Goal: Task Accomplishment & Management: Use online tool/utility

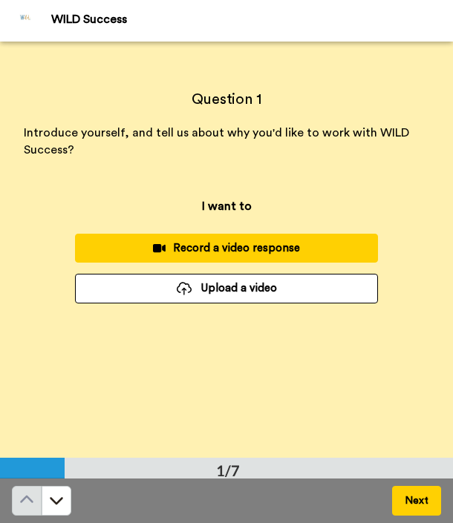
click at [111, 250] on div "Record a video response" at bounding box center [226, 248] width 279 height 16
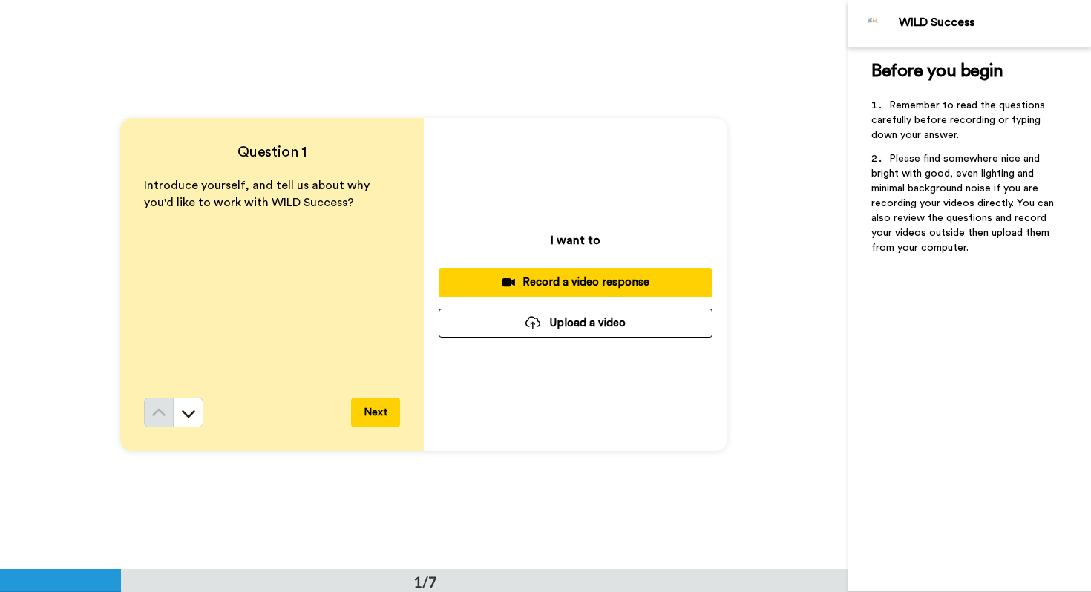
click at [452, 289] on div "Record a video response" at bounding box center [576, 283] width 250 height 16
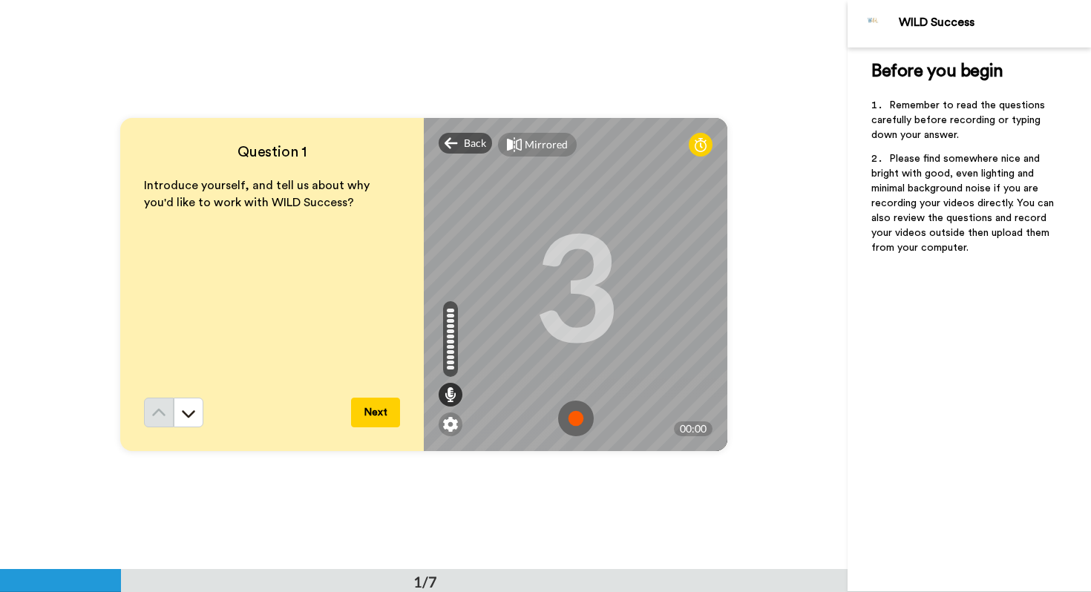
click at [452, 142] on icon at bounding box center [701, 144] width 12 height 15
click at [452, 148] on icon at bounding box center [701, 144] width 12 height 15
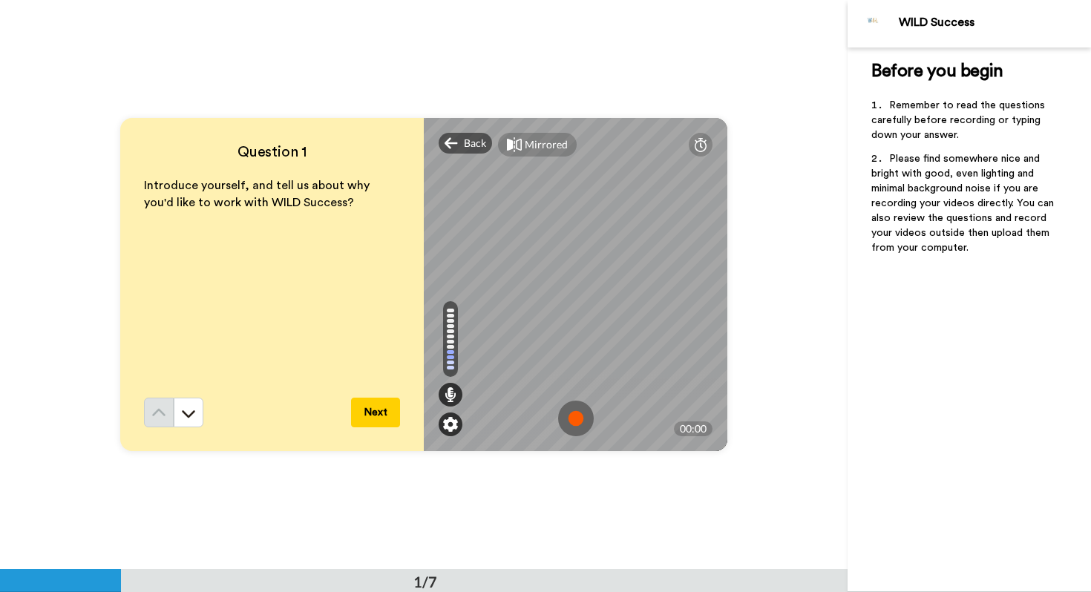
click at [452, 424] on img at bounding box center [450, 424] width 15 height 15
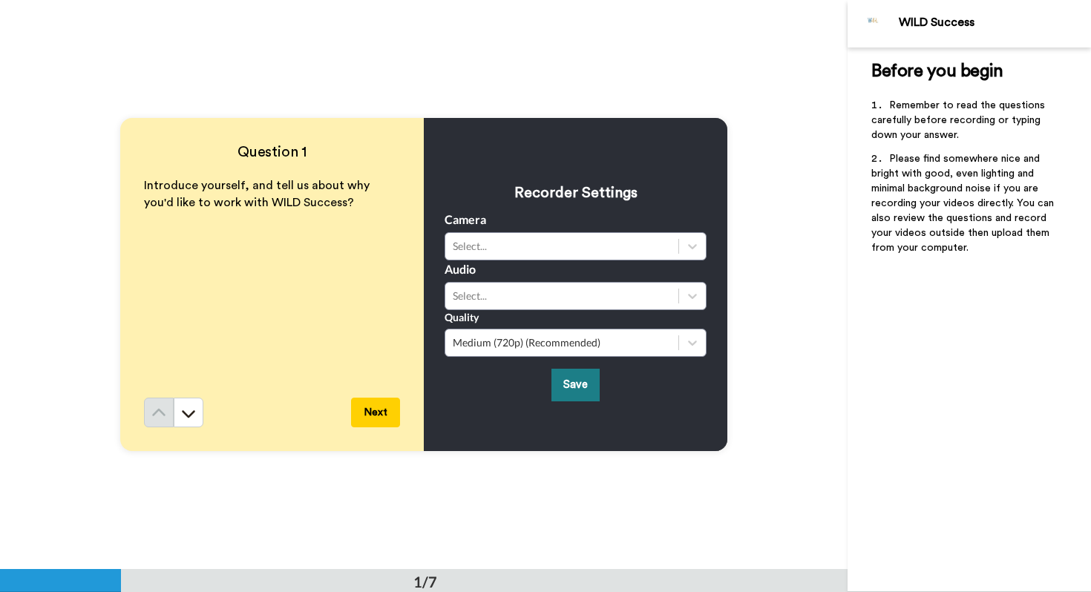
click at [452, 383] on button "Save" at bounding box center [575, 385] width 48 height 32
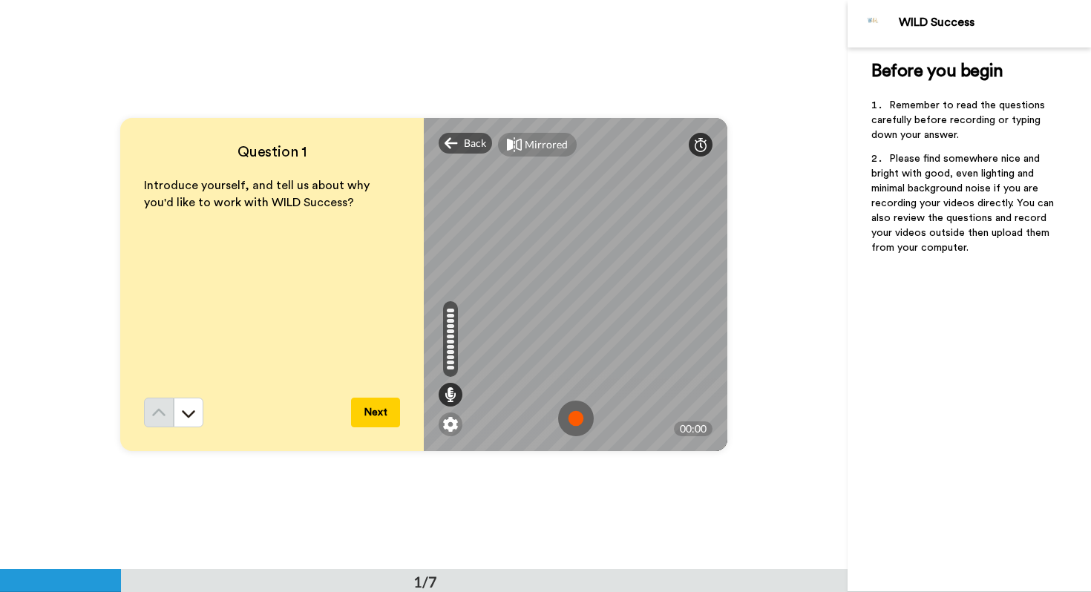
click at [452, 143] on icon at bounding box center [701, 144] width 12 height 15
click at [452, 415] on img at bounding box center [576, 419] width 36 height 36
click at [445, 414] on icon at bounding box center [451, 418] width 12 height 15
click at [364, 408] on button "Next" at bounding box center [375, 413] width 49 height 30
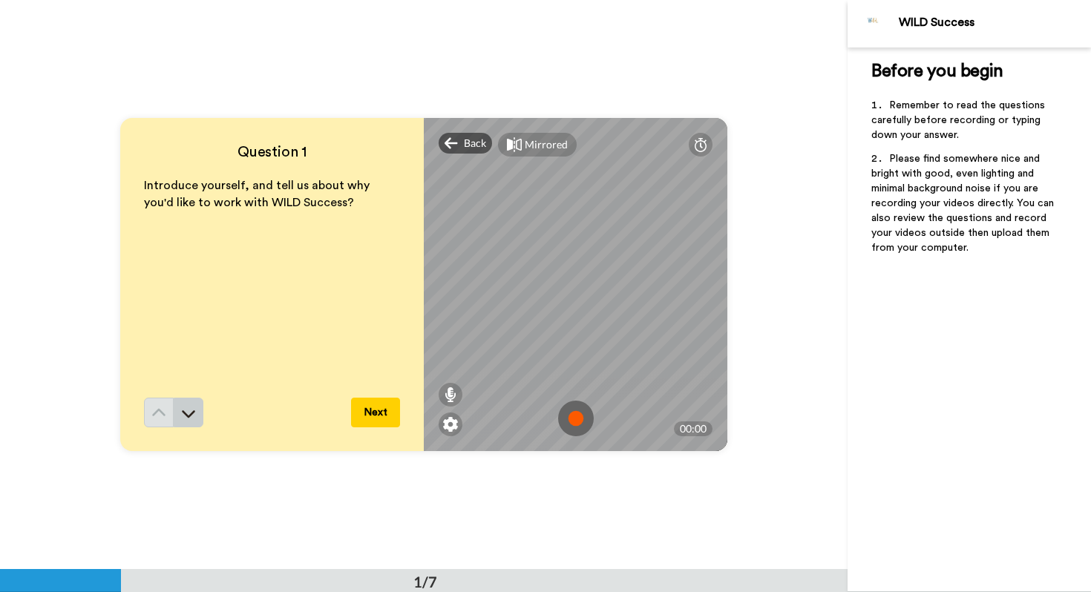
click at [194, 413] on icon at bounding box center [188, 413] width 15 height 15
click at [187, 417] on icon at bounding box center [188, 413] width 15 height 15
click at [452, 148] on icon at bounding box center [701, 144] width 12 height 15
click at [446, 398] on icon at bounding box center [451, 394] width 12 height 15
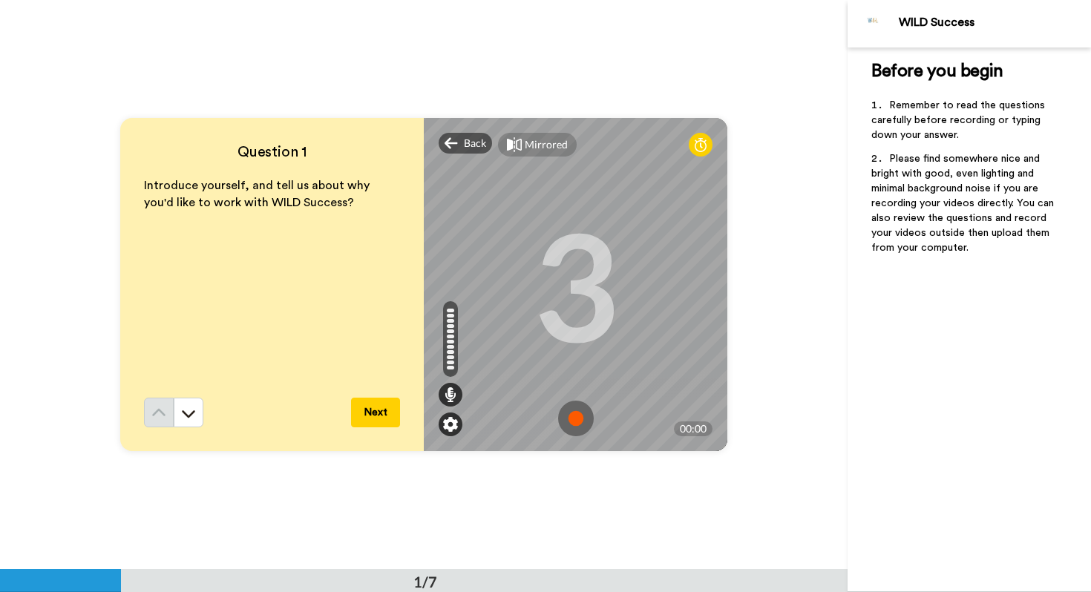
click at [448, 417] on img at bounding box center [450, 424] width 15 height 15
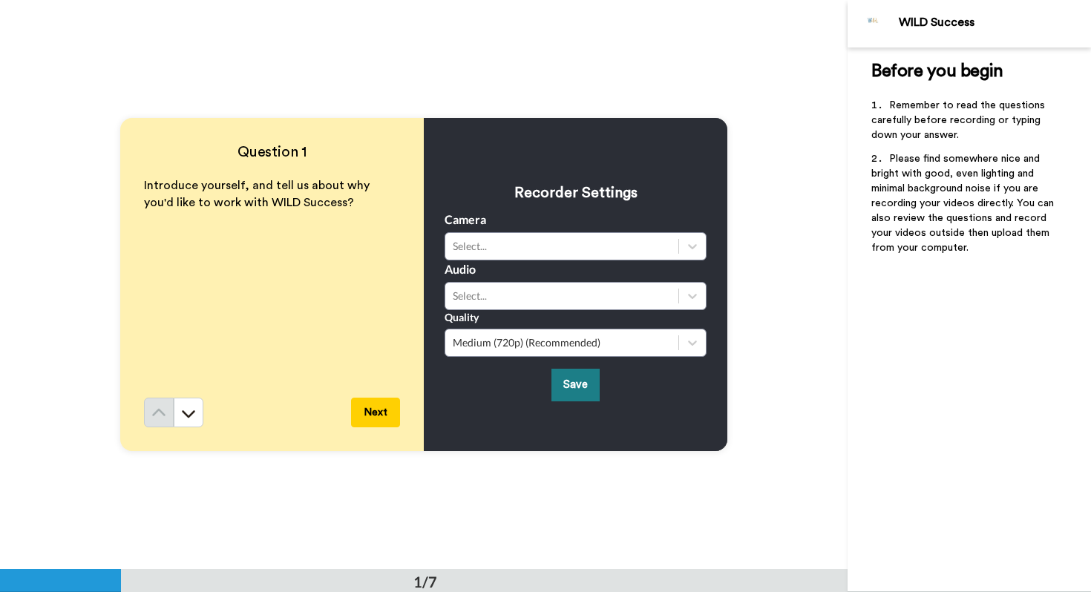
click at [452, 381] on button "Save" at bounding box center [575, 385] width 48 height 32
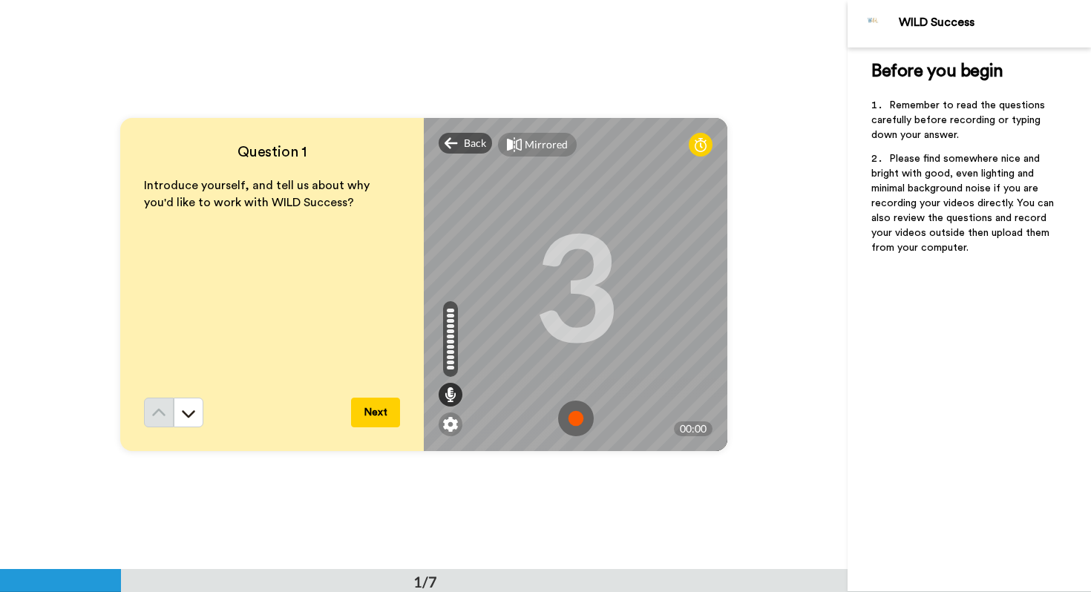
click at [379, 422] on button "Next" at bounding box center [375, 413] width 49 height 30
click at [381, 419] on button "Next" at bounding box center [375, 413] width 49 height 30
click at [452, 144] on icon at bounding box center [701, 144] width 12 height 15
click at [452, 415] on img at bounding box center [576, 419] width 36 height 36
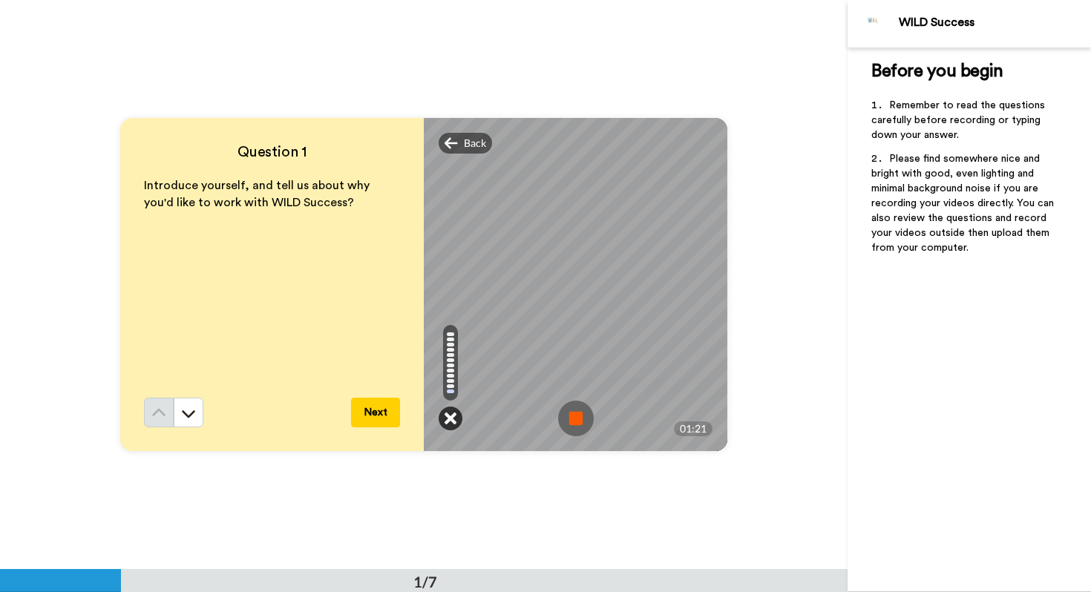
click at [451, 420] on icon at bounding box center [451, 418] width 12 height 15
click at [452, 414] on img at bounding box center [576, 419] width 36 height 36
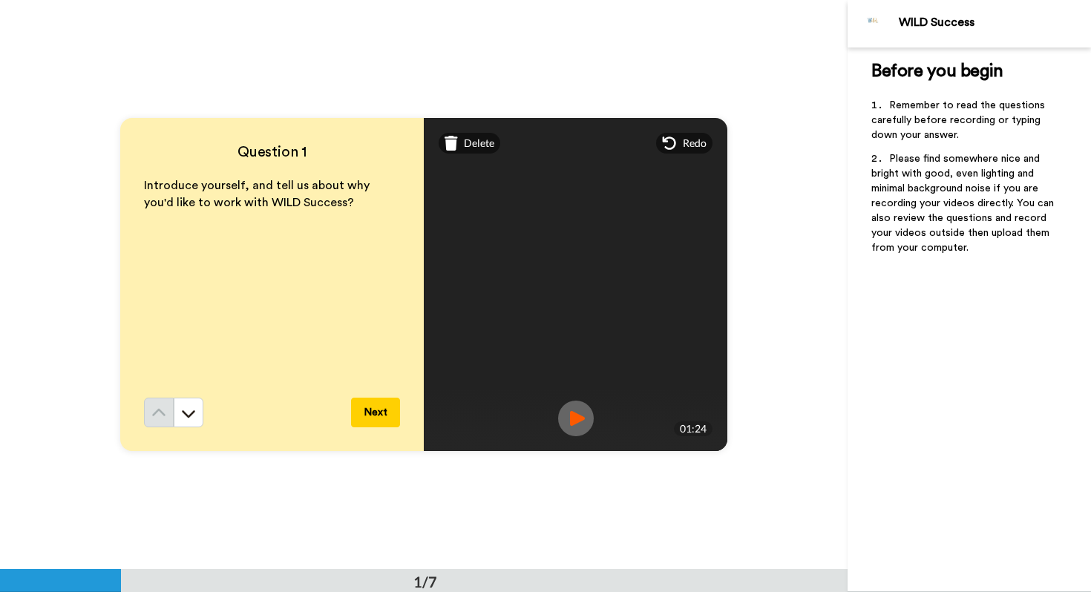
click at [452, 342] on video at bounding box center [576, 285] width 668 height 334
click at [452, 411] on img at bounding box center [576, 419] width 36 height 36
click at [452, 147] on span "Delete" at bounding box center [479, 143] width 30 height 15
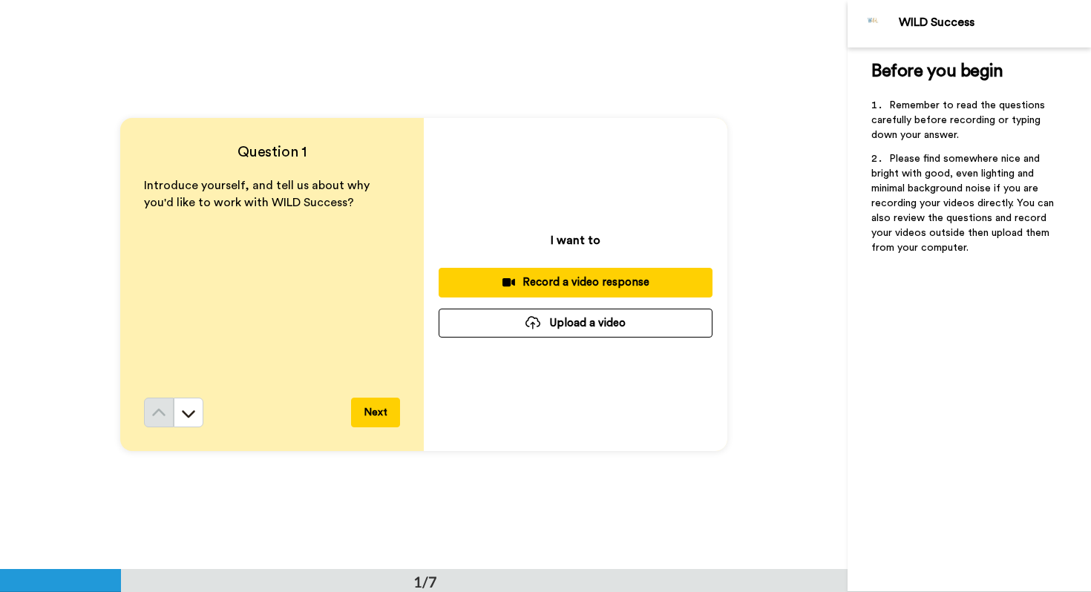
click at [452, 266] on div "I want to Record a video response Upload a video" at bounding box center [576, 284] width 304 height 333
click at [452, 277] on div "Record a video response" at bounding box center [576, 283] width 250 height 16
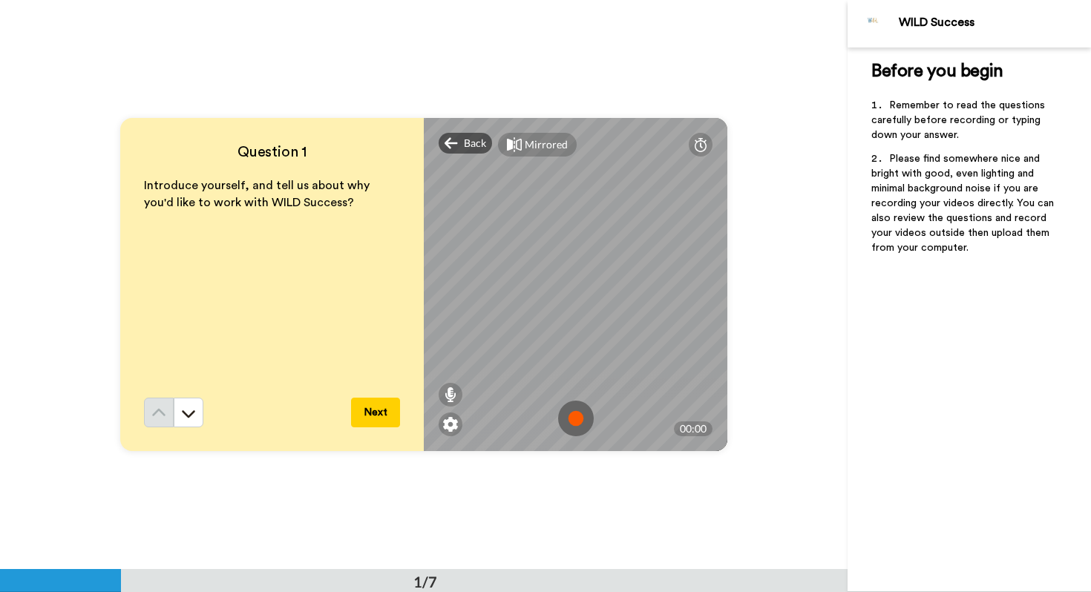
click at [452, 410] on img at bounding box center [576, 419] width 36 height 36
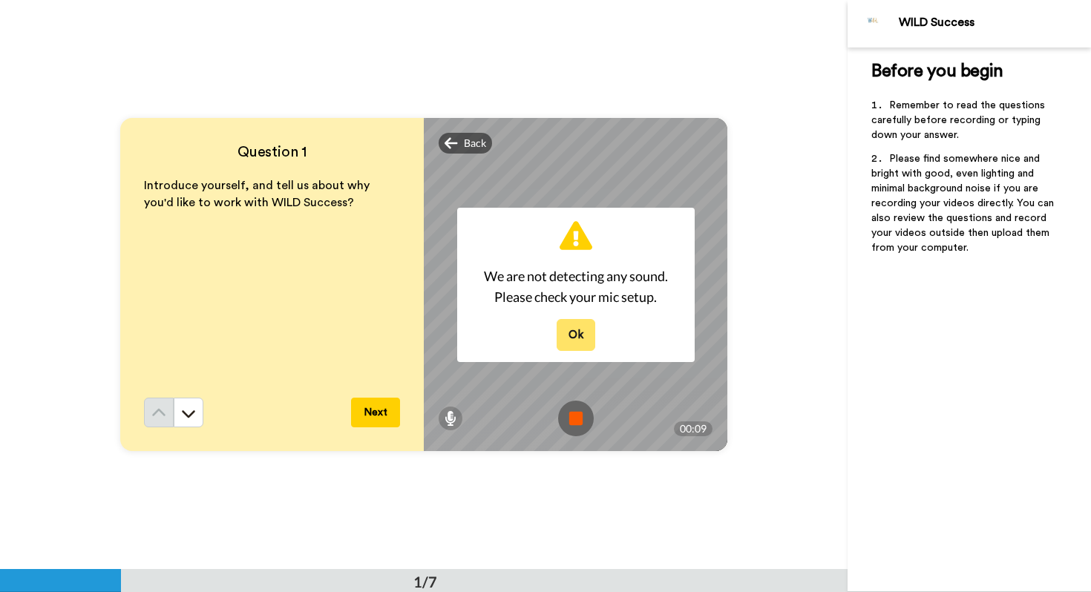
click at [452, 336] on button "Ok" at bounding box center [576, 335] width 39 height 32
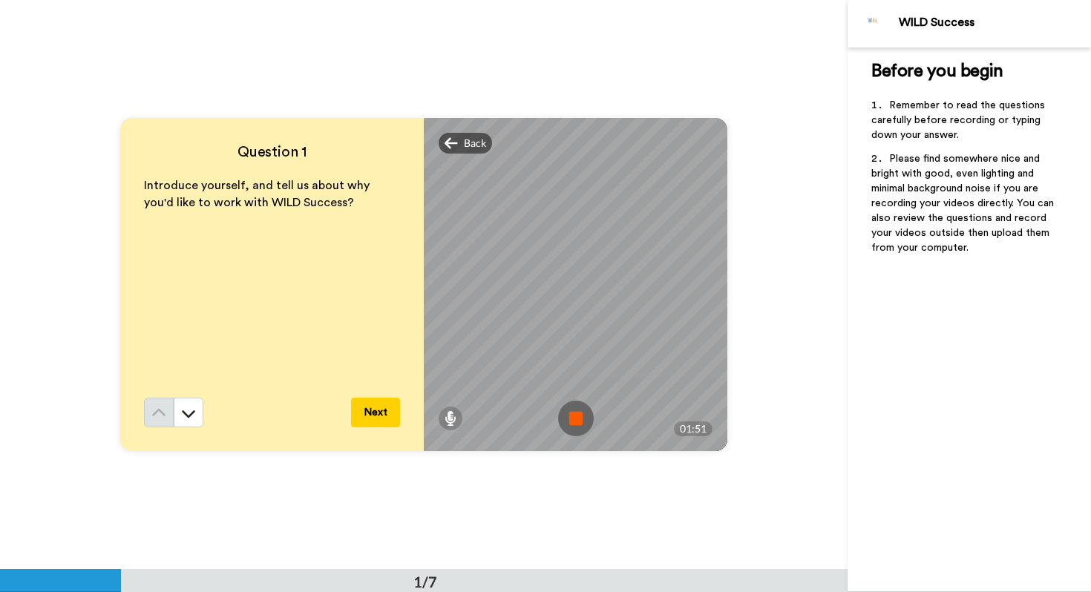
click at [452, 410] on img at bounding box center [576, 419] width 36 height 36
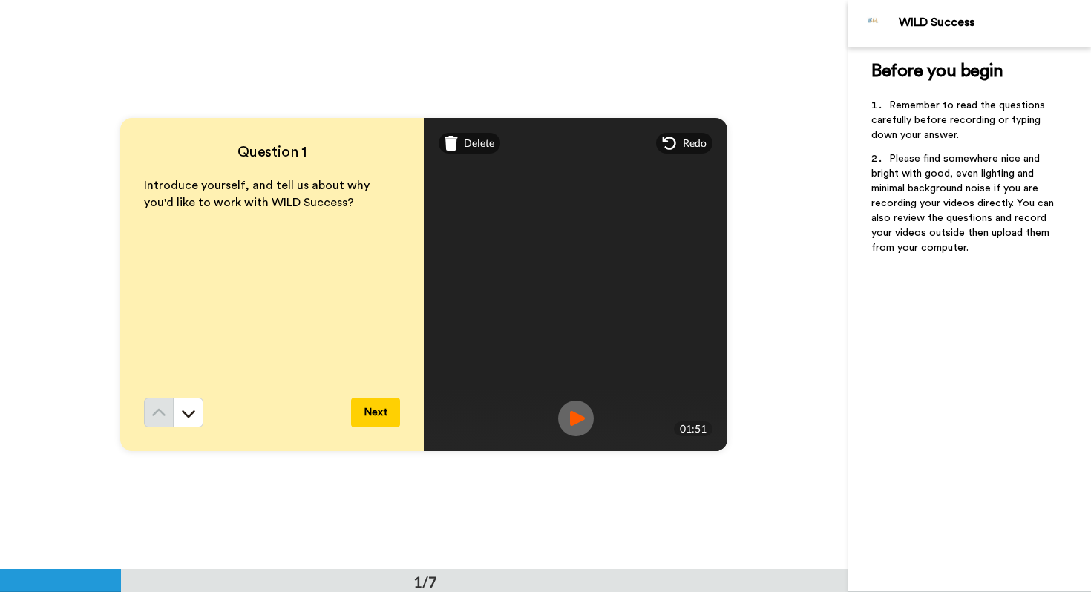
click at [452, 412] on img at bounding box center [576, 419] width 36 height 36
click at [390, 406] on button "Next" at bounding box center [375, 413] width 49 height 30
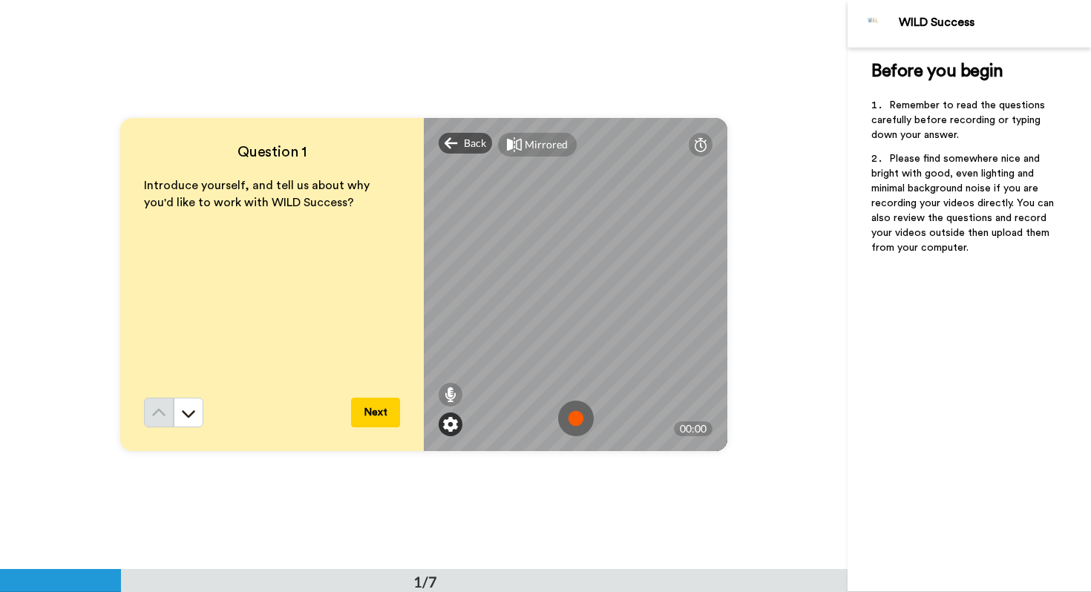
click at [451, 424] on img at bounding box center [450, 424] width 15 height 15
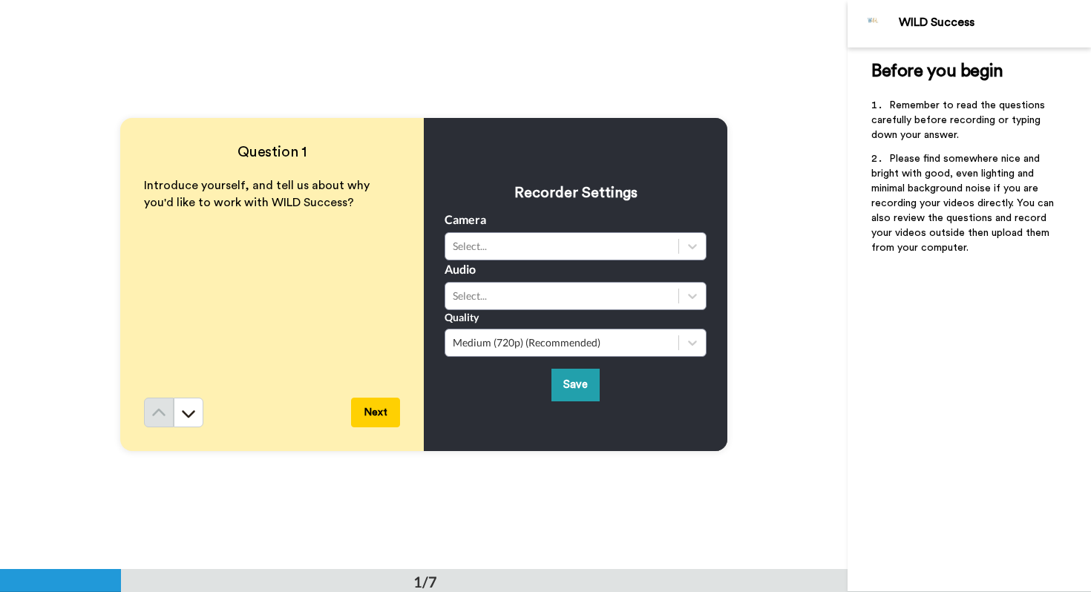
click at [452, 368] on div "Recorder Settings Camera Select... Audio Select... Quality Medium (720p) (Recom…" at bounding box center [576, 284] width 262 height 233
click at [452, 393] on button "Save" at bounding box center [575, 385] width 48 height 32
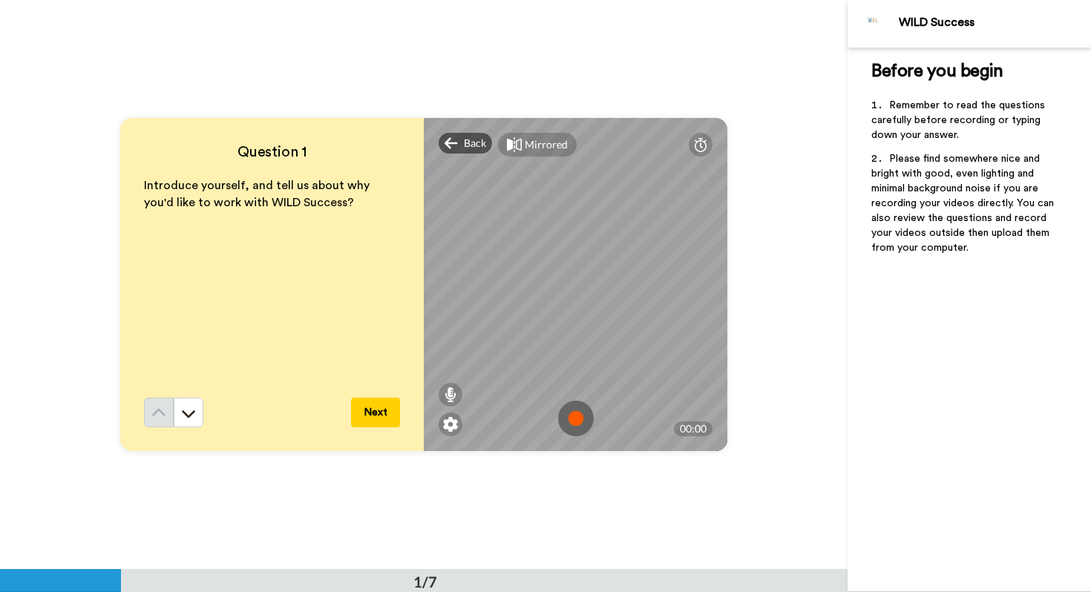
click at [452, 418] on img at bounding box center [576, 419] width 36 height 36
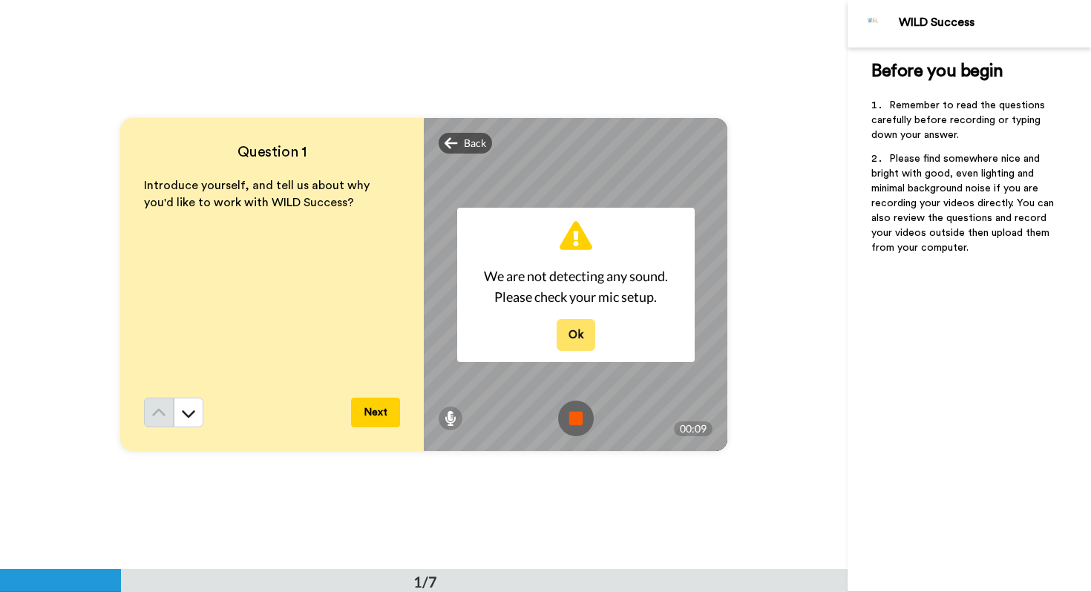
click at [452, 336] on button "Ok" at bounding box center [576, 335] width 39 height 32
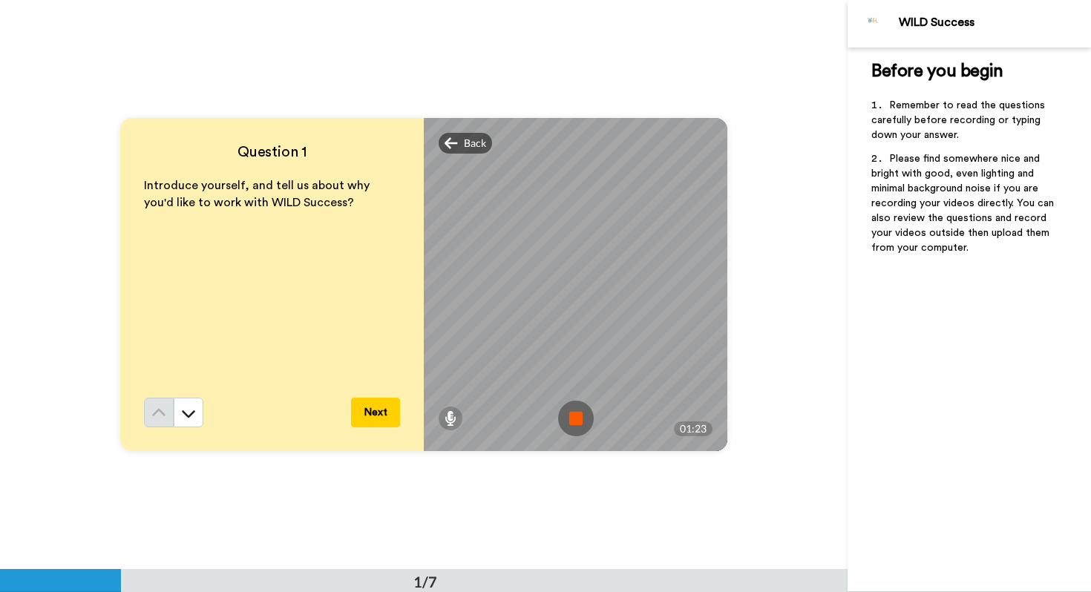
click at [452, 420] on img at bounding box center [576, 419] width 36 height 36
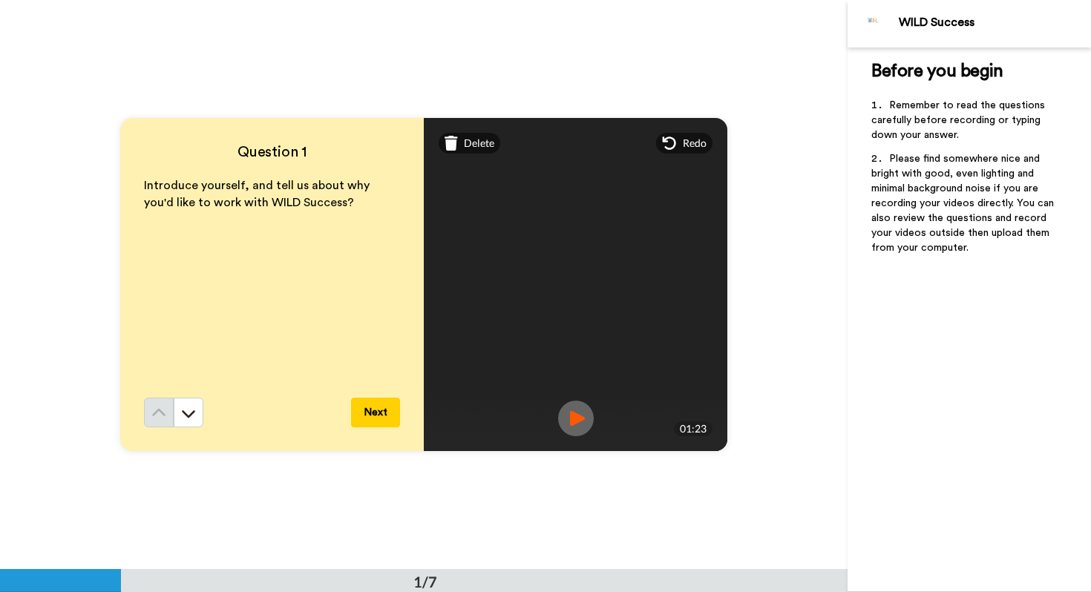
click at [452, 266] on video at bounding box center [576, 285] width 668 height 334
click at [452, 410] on img at bounding box center [576, 419] width 36 height 36
click at [452, 138] on span "Delete" at bounding box center [479, 143] width 30 height 15
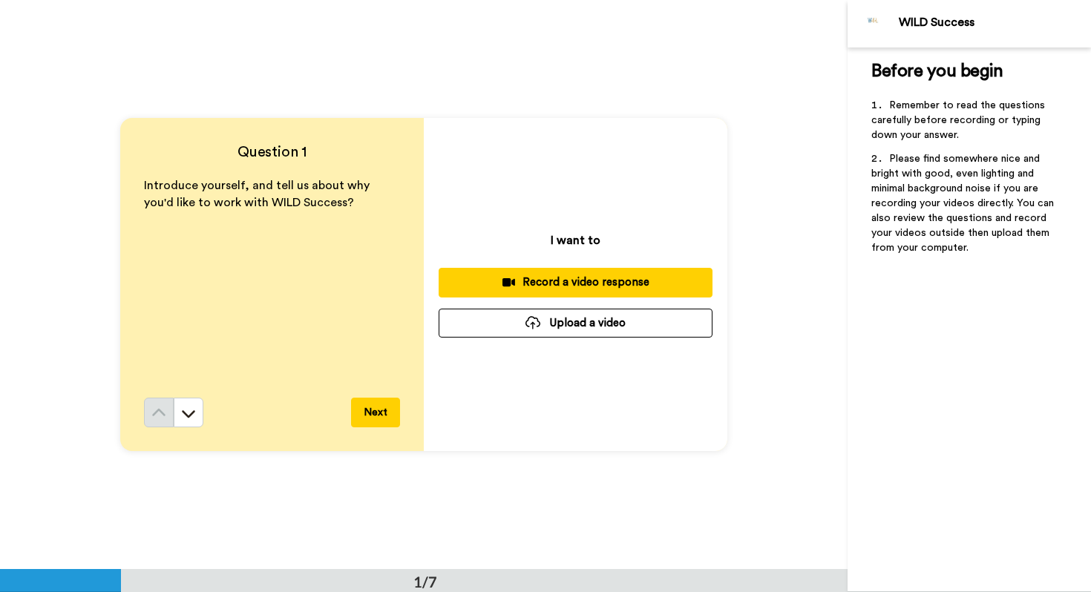
click at [452, 281] on div "Record a video response" at bounding box center [576, 283] width 250 height 16
click at [680, 287] on div "Record a video response" at bounding box center [576, 283] width 250 height 16
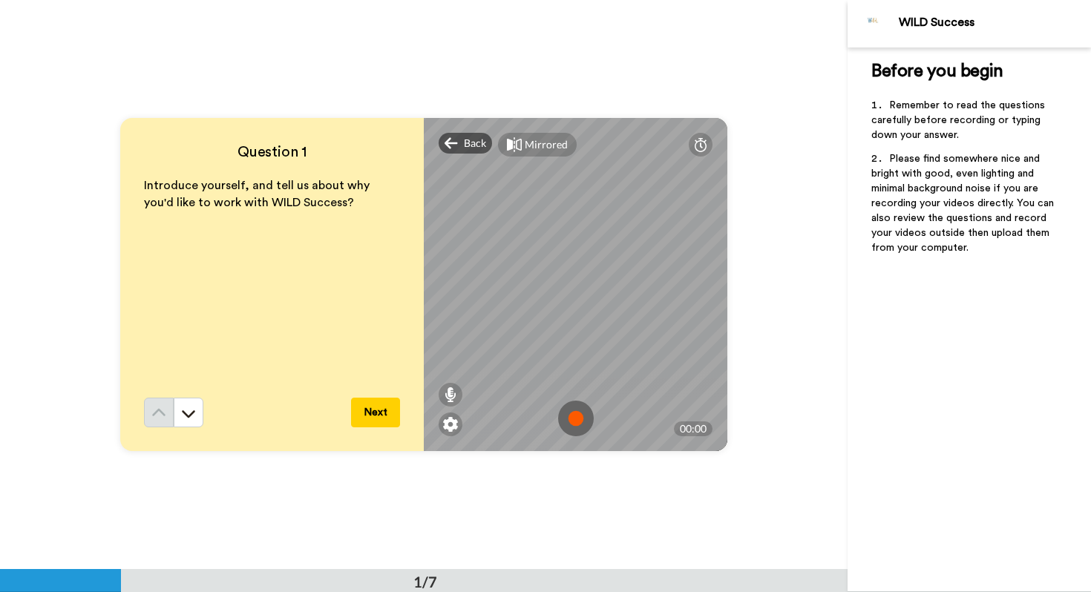
click at [573, 416] on img at bounding box center [576, 419] width 36 height 36
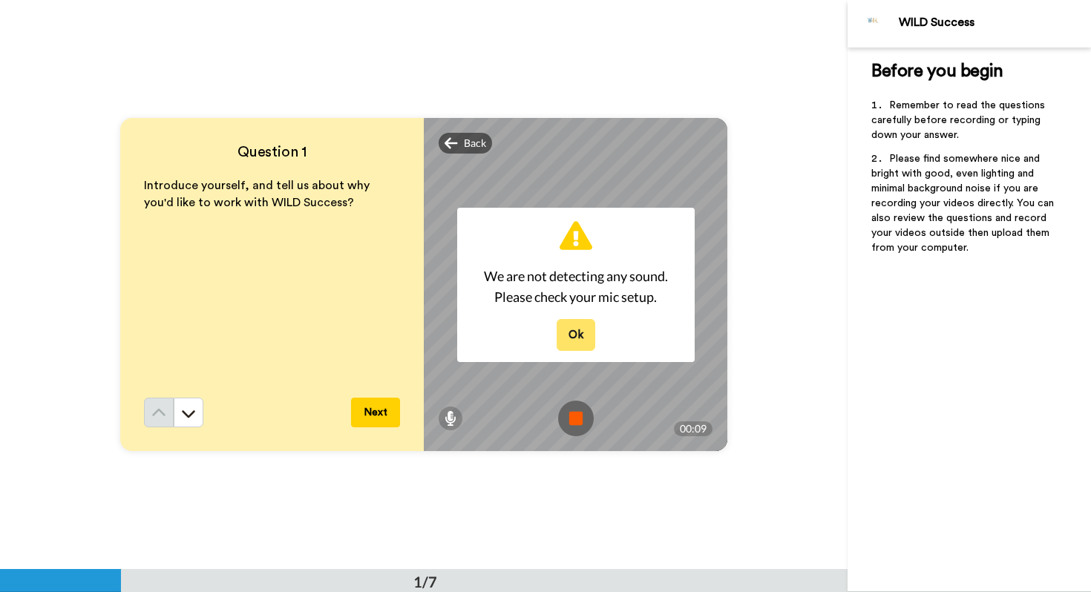
click at [580, 322] on button "Ok" at bounding box center [576, 335] width 39 height 32
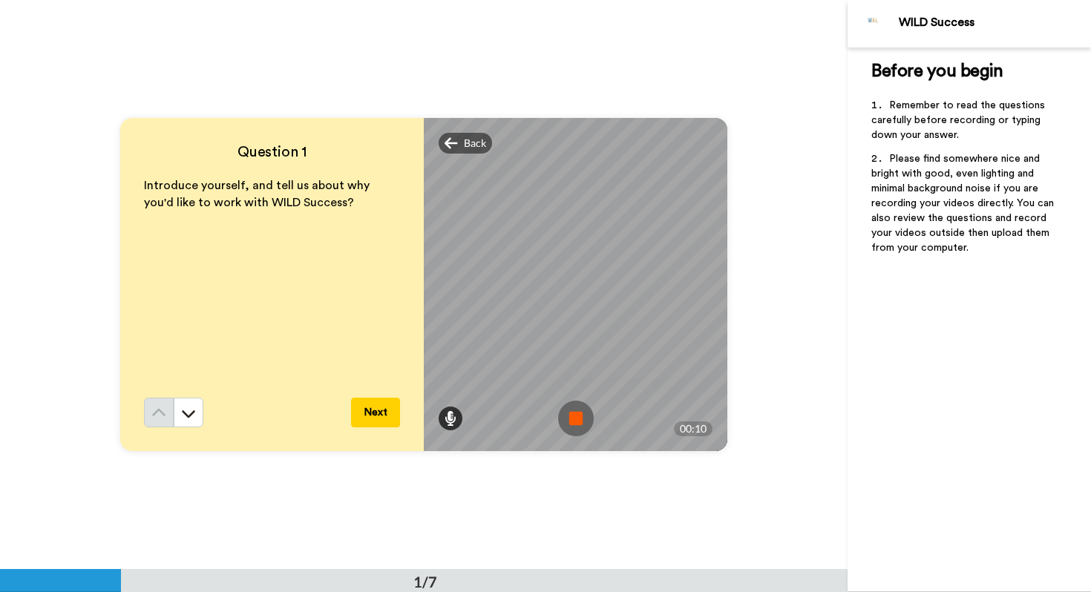
click at [452, 422] on icon at bounding box center [451, 418] width 12 height 15
click at [575, 411] on img at bounding box center [576, 419] width 36 height 36
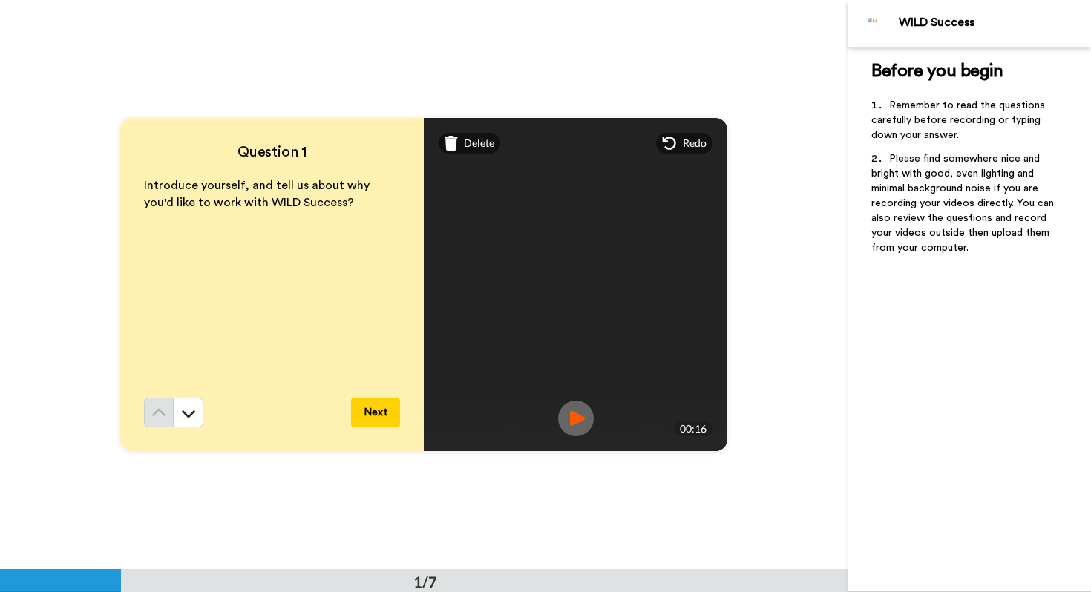
click at [575, 410] on img at bounding box center [576, 419] width 36 height 36
click at [472, 143] on span "Delete" at bounding box center [479, 143] width 30 height 15
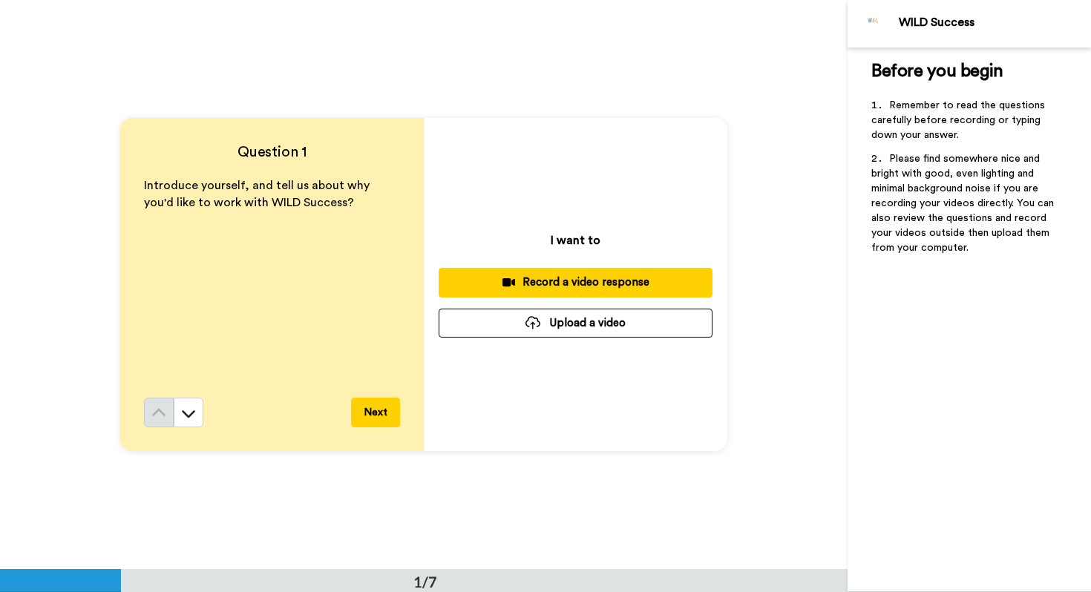
click at [480, 288] on div "Record a video response" at bounding box center [576, 283] width 250 height 16
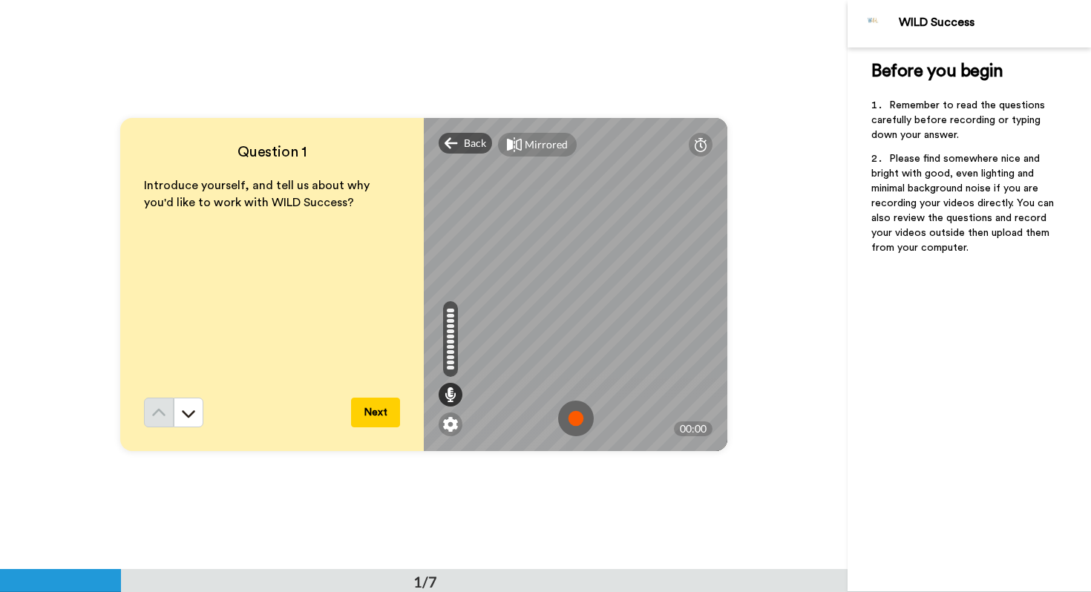
click at [573, 416] on img at bounding box center [576, 419] width 36 height 36
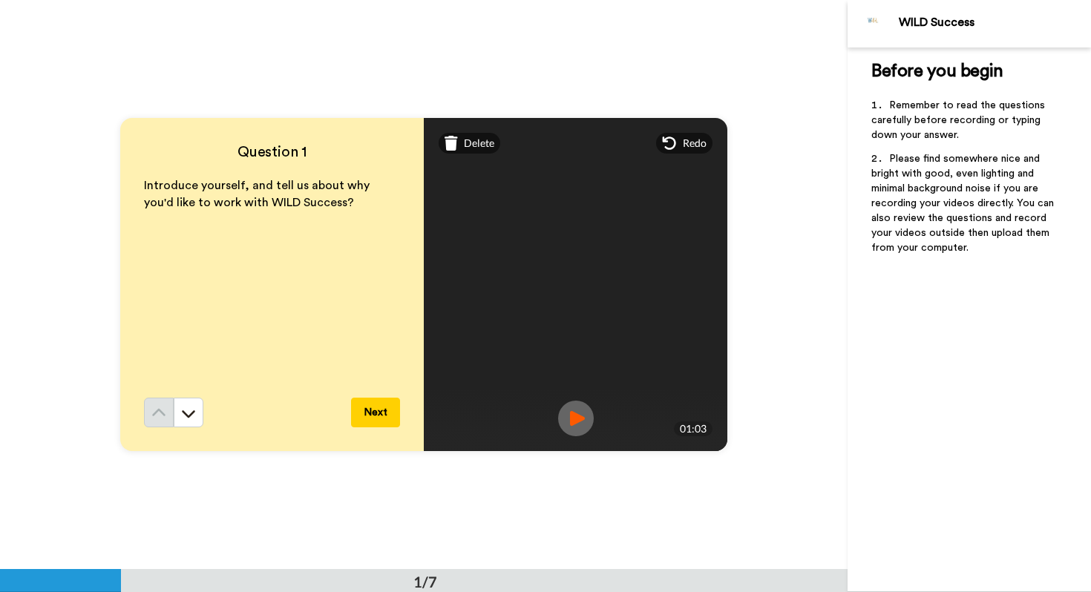
click at [573, 416] on img at bounding box center [576, 419] width 36 height 36
click at [386, 402] on button "Next" at bounding box center [375, 413] width 49 height 30
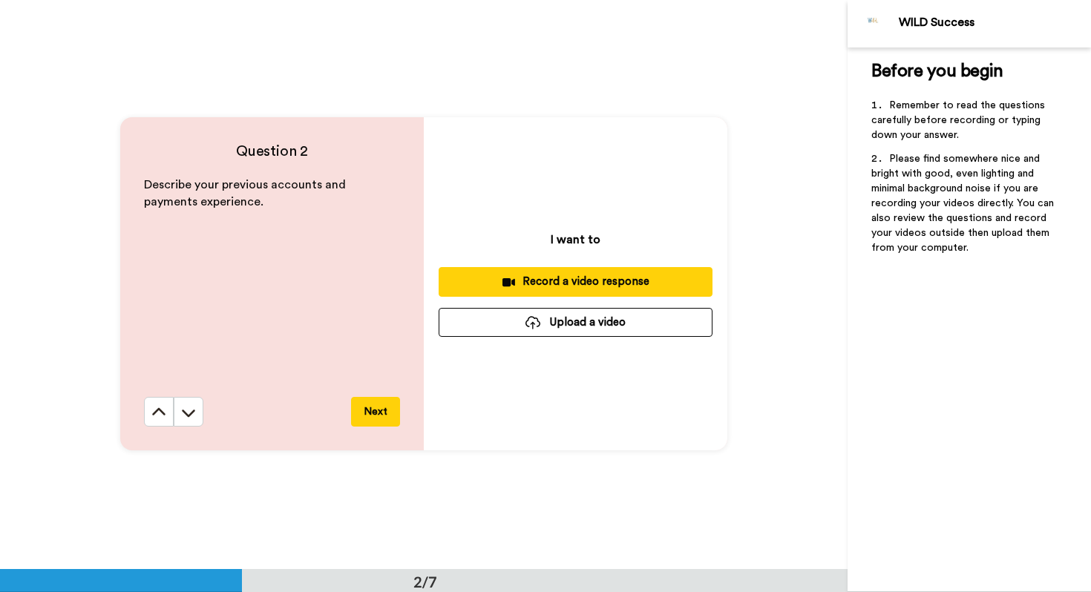
scroll to position [570, 0]
click at [161, 410] on icon at bounding box center [158, 411] width 13 height 7
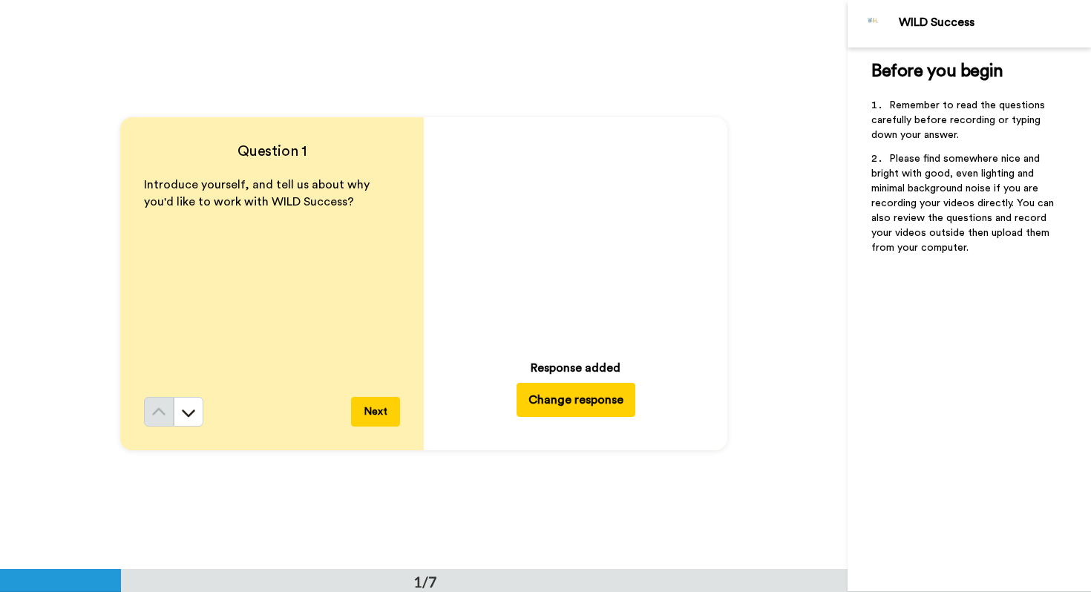
scroll to position [0, 0]
click at [566, 384] on button "Change response" at bounding box center [576, 401] width 119 height 34
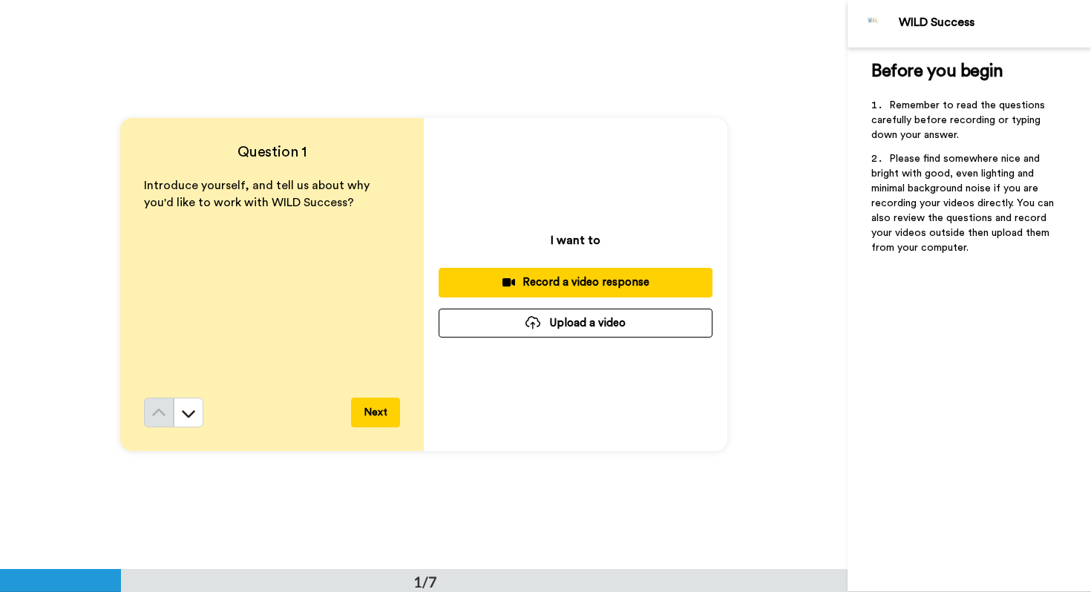
click at [378, 416] on button "Next" at bounding box center [375, 413] width 49 height 30
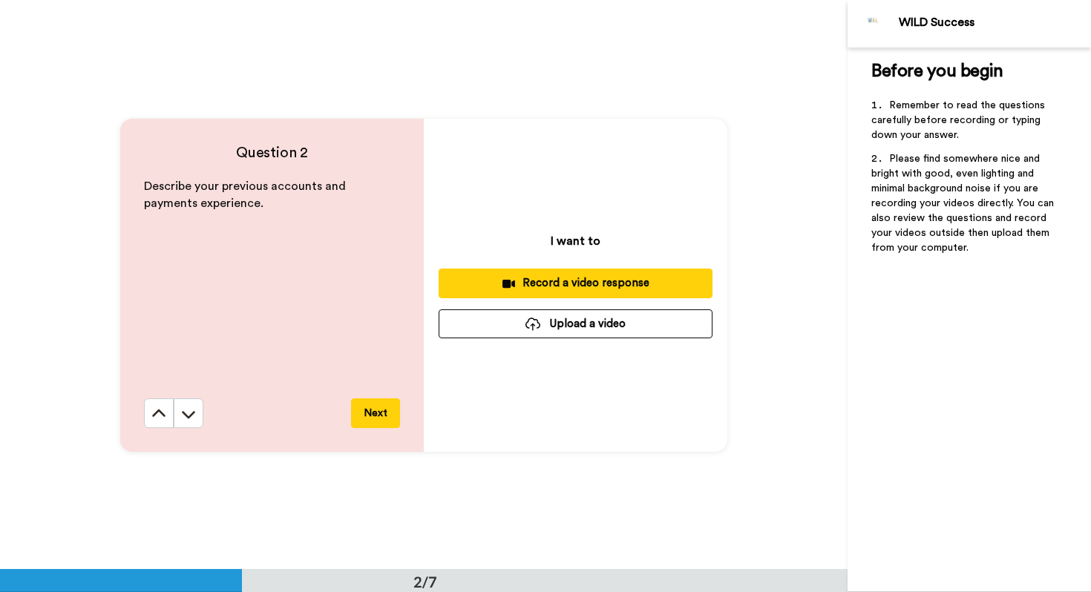
scroll to position [570, 0]
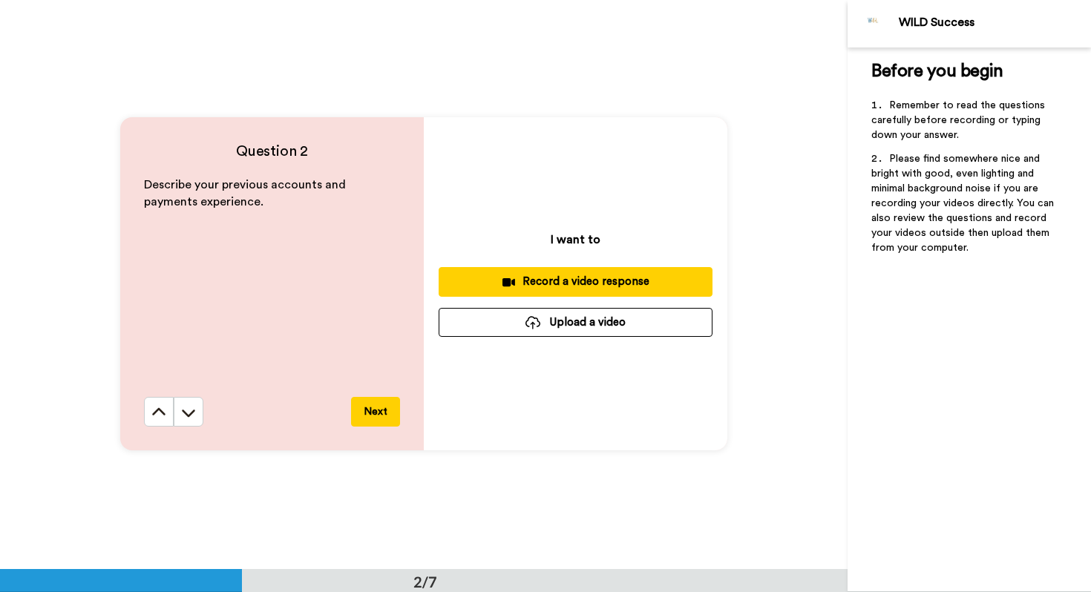
click at [529, 276] on div "Record a video response" at bounding box center [576, 282] width 250 height 16
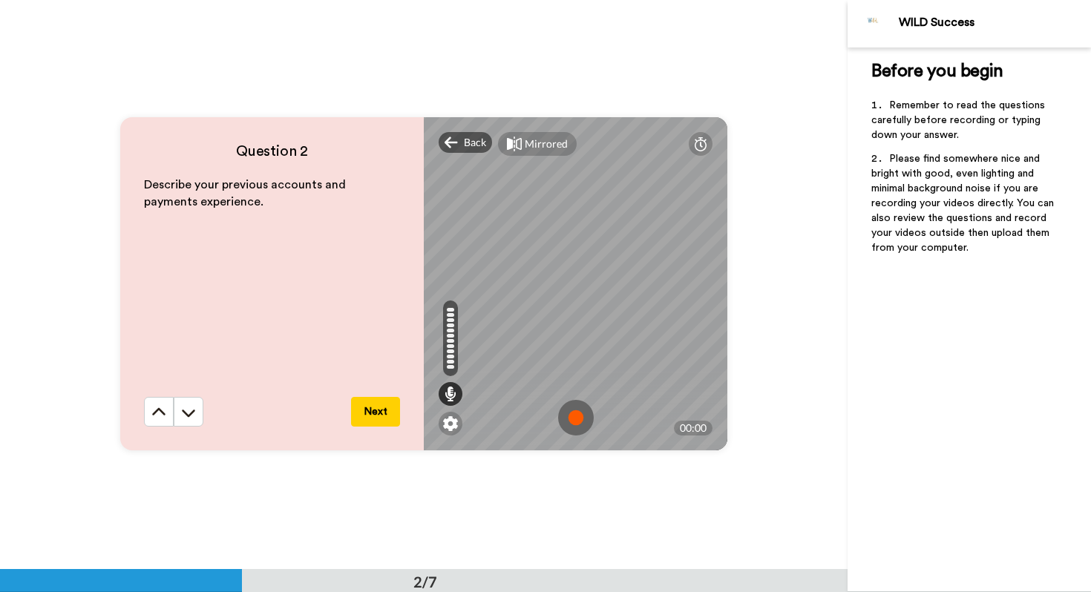
click at [574, 422] on img at bounding box center [576, 418] width 36 height 36
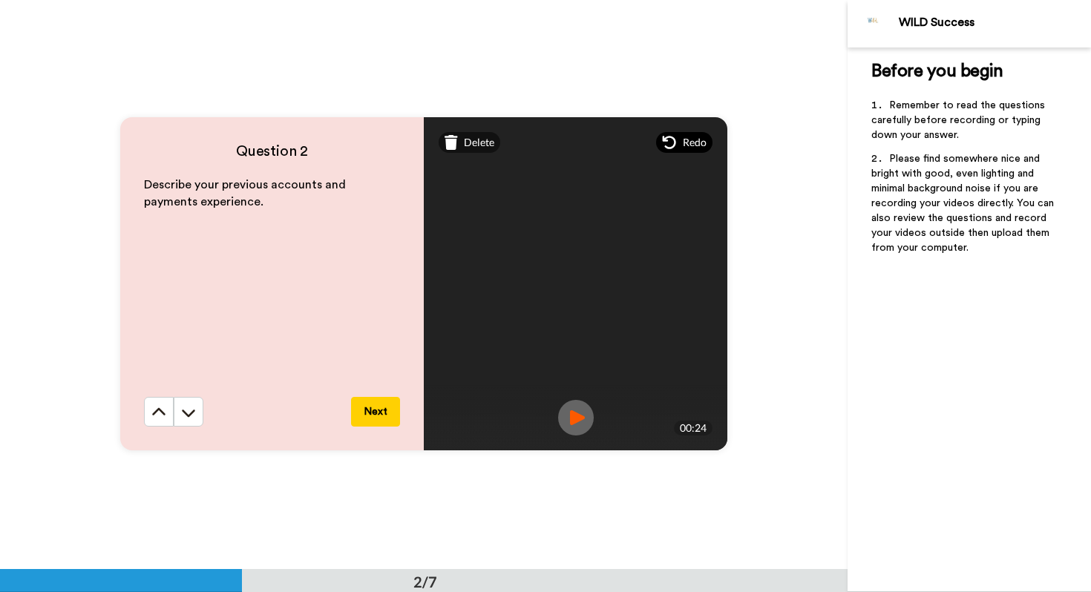
click at [703, 143] on span "Redo" at bounding box center [695, 142] width 24 height 15
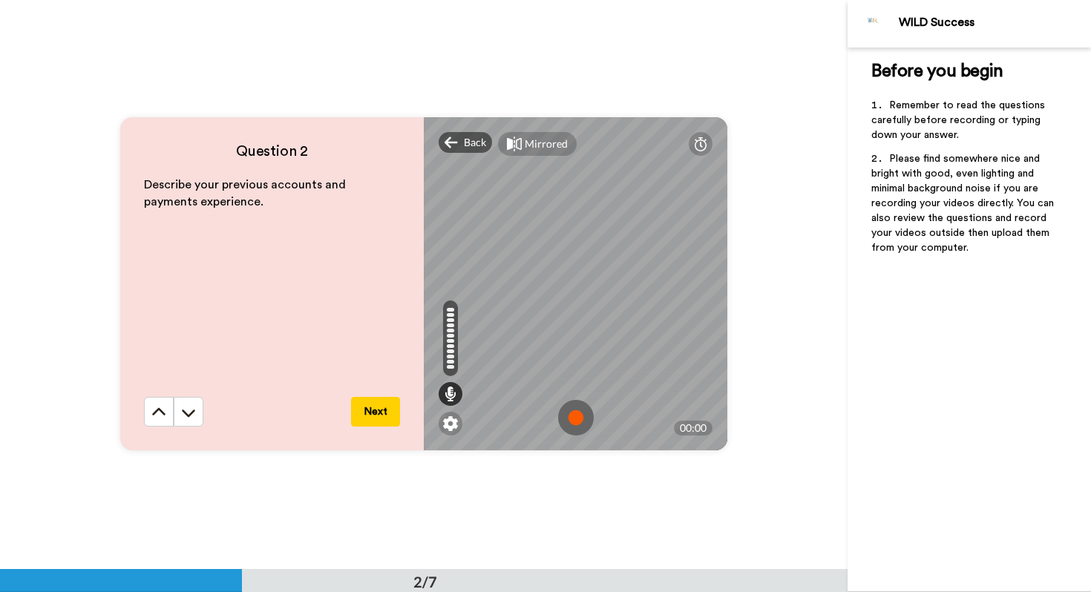
click at [574, 422] on img at bounding box center [576, 418] width 36 height 36
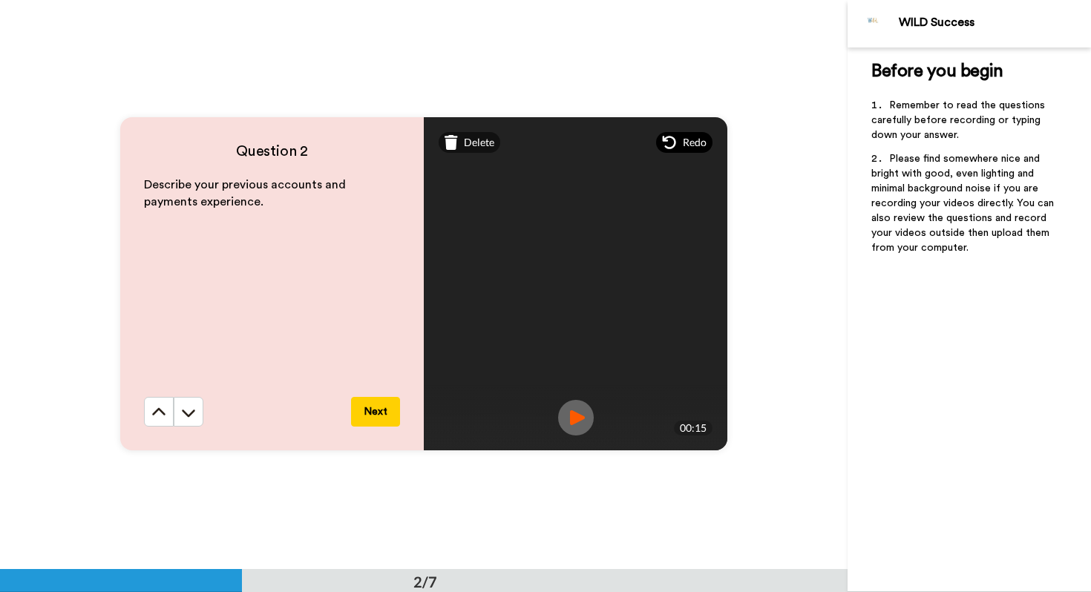
click at [698, 138] on span "Redo" at bounding box center [695, 142] width 24 height 15
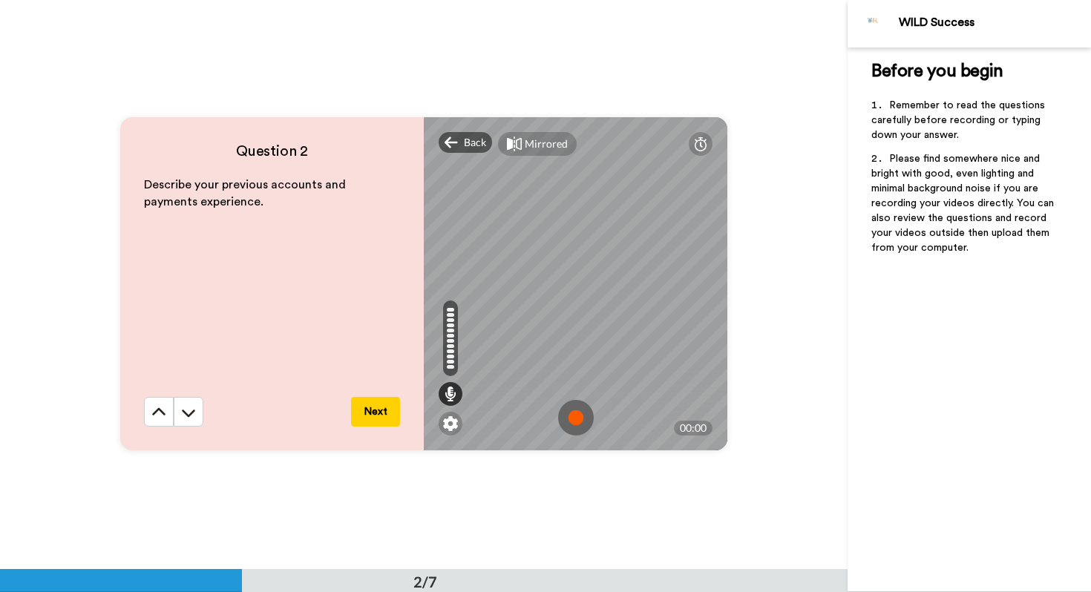
click at [577, 420] on img at bounding box center [576, 418] width 36 height 36
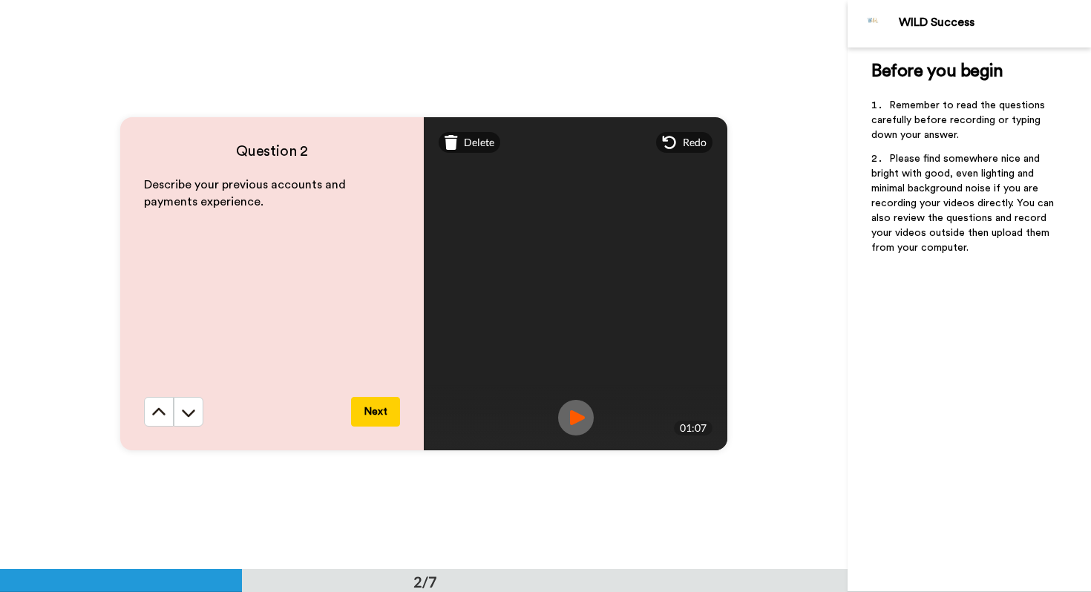
click at [572, 415] on img at bounding box center [576, 418] width 36 height 36
click at [374, 417] on button "Next" at bounding box center [375, 412] width 49 height 30
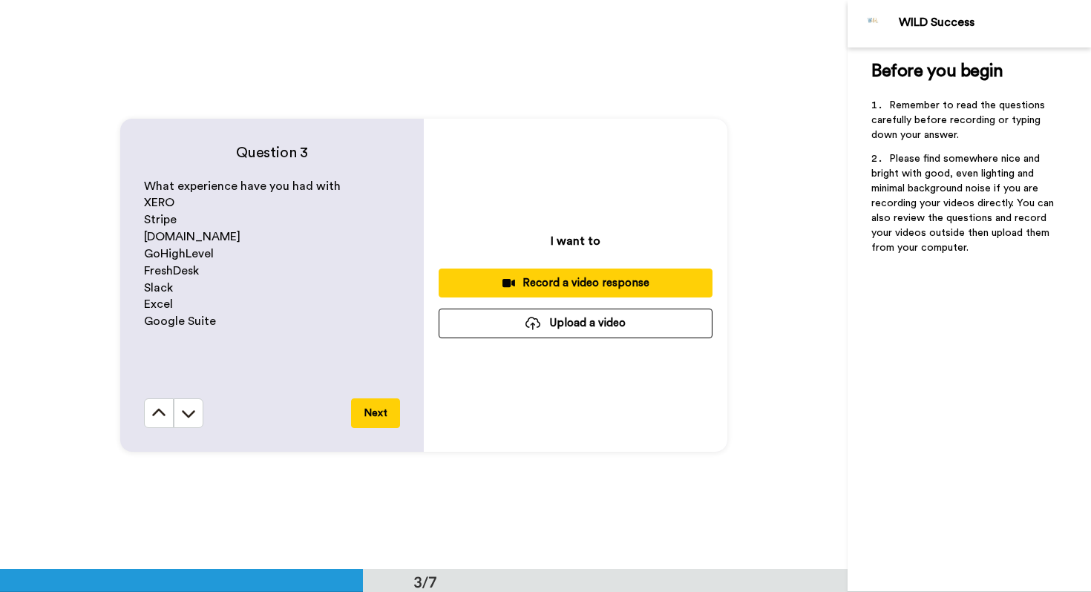
scroll to position [1139, 0]
click at [536, 284] on div "Record a video response" at bounding box center [576, 283] width 250 height 16
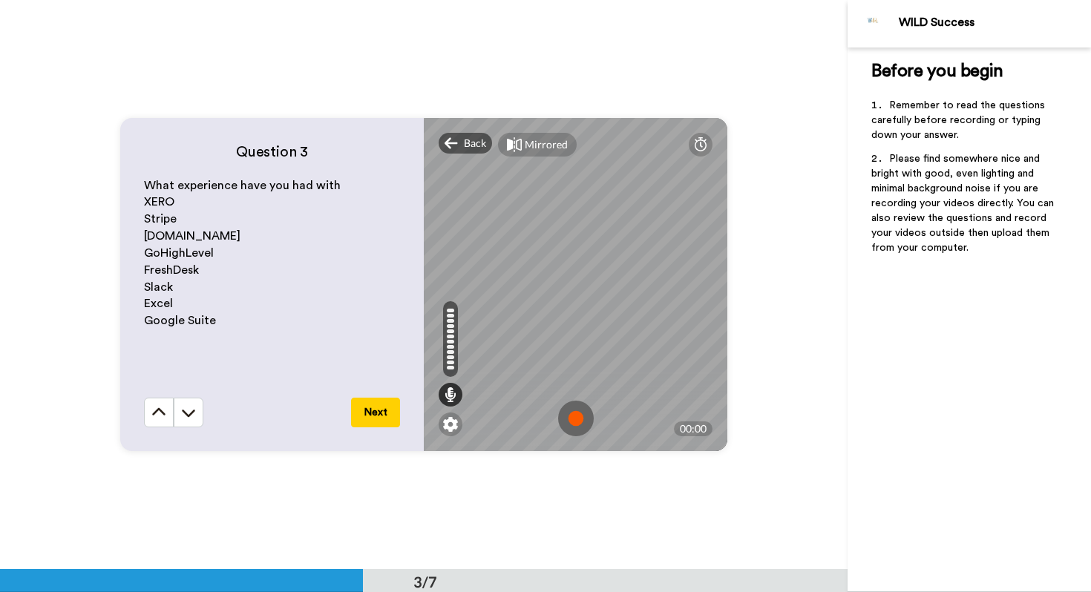
click at [569, 418] on img at bounding box center [576, 419] width 36 height 36
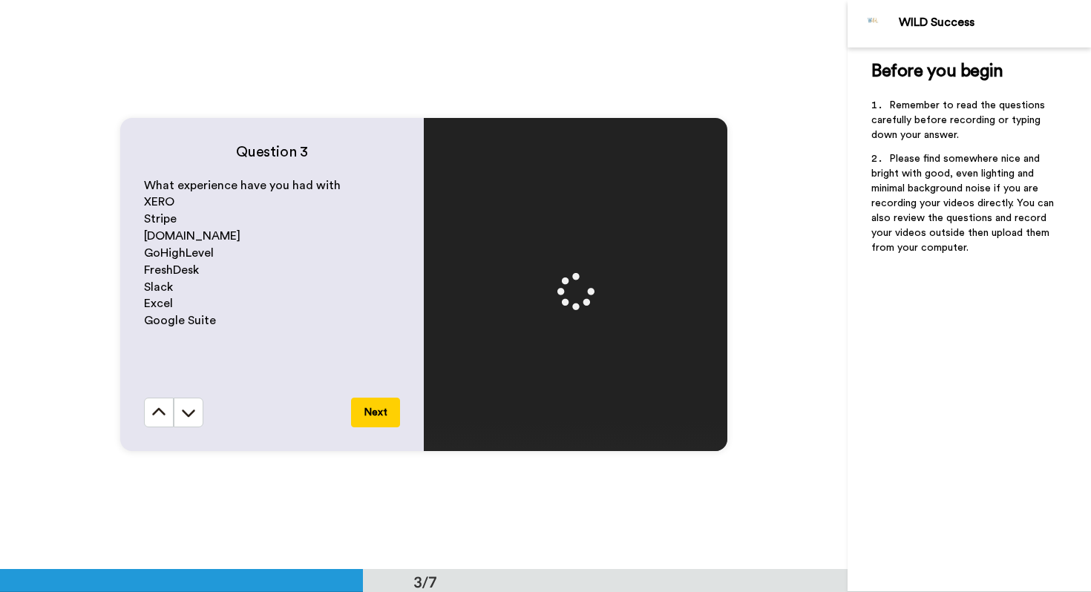
click at [388, 413] on button "Next" at bounding box center [375, 413] width 49 height 30
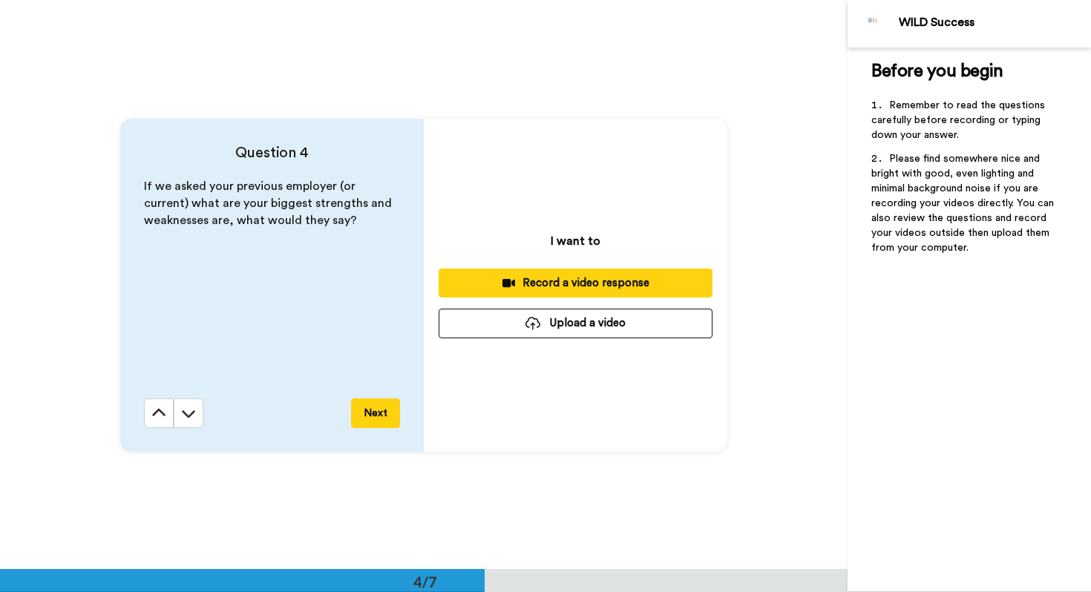
scroll to position [1709, 0]
click at [146, 413] on button at bounding box center [159, 413] width 30 height 30
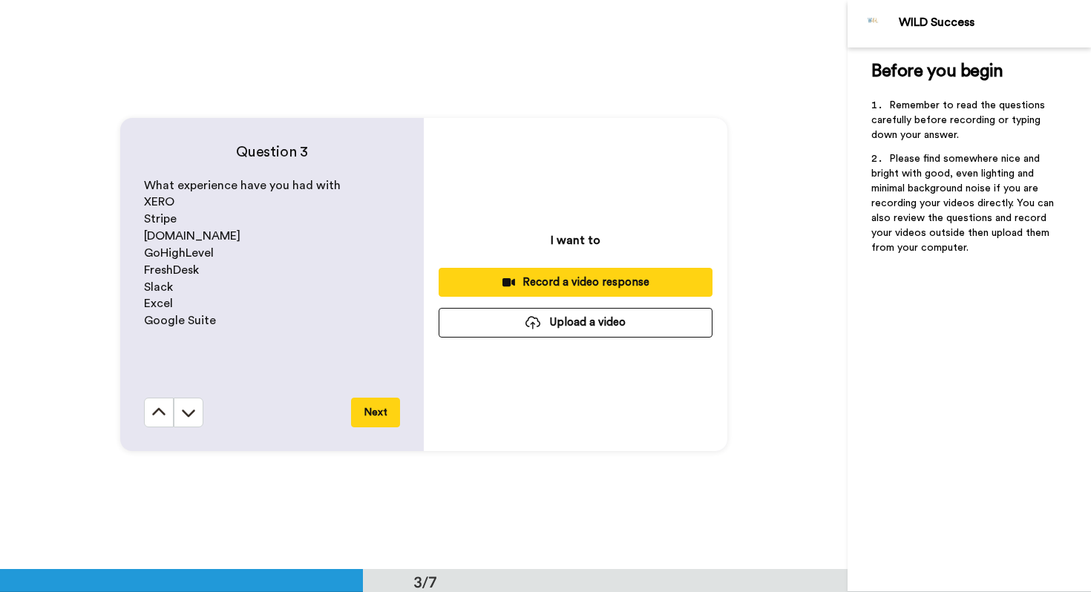
scroll to position [1139, 0]
click at [375, 417] on button "Next" at bounding box center [375, 413] width 49 height 30
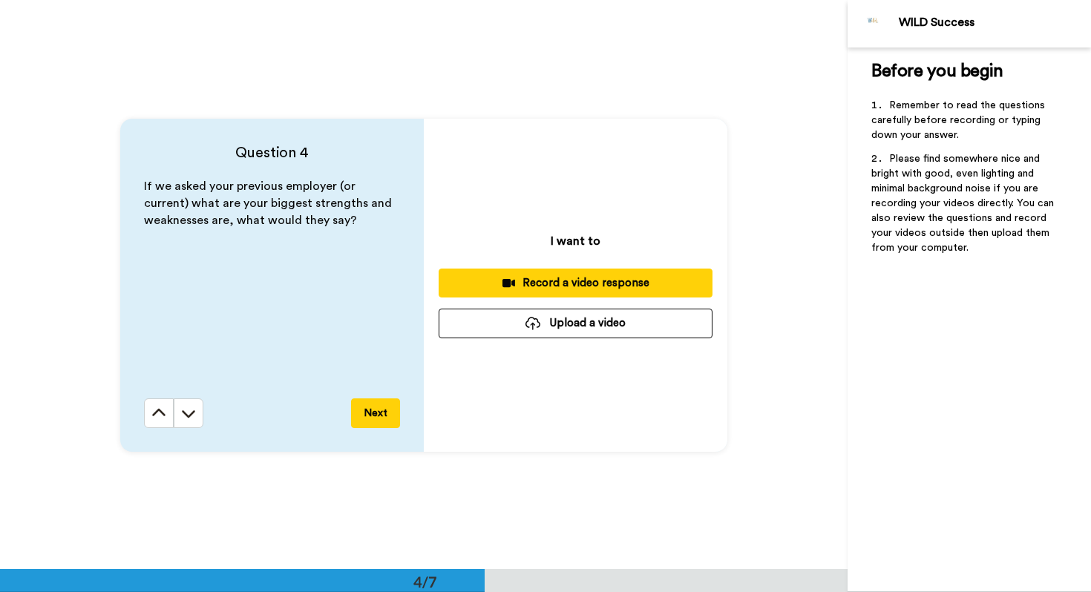
scroll to position [1709, 0]
